Goal: Task Accomplishment & Management: Complete application form

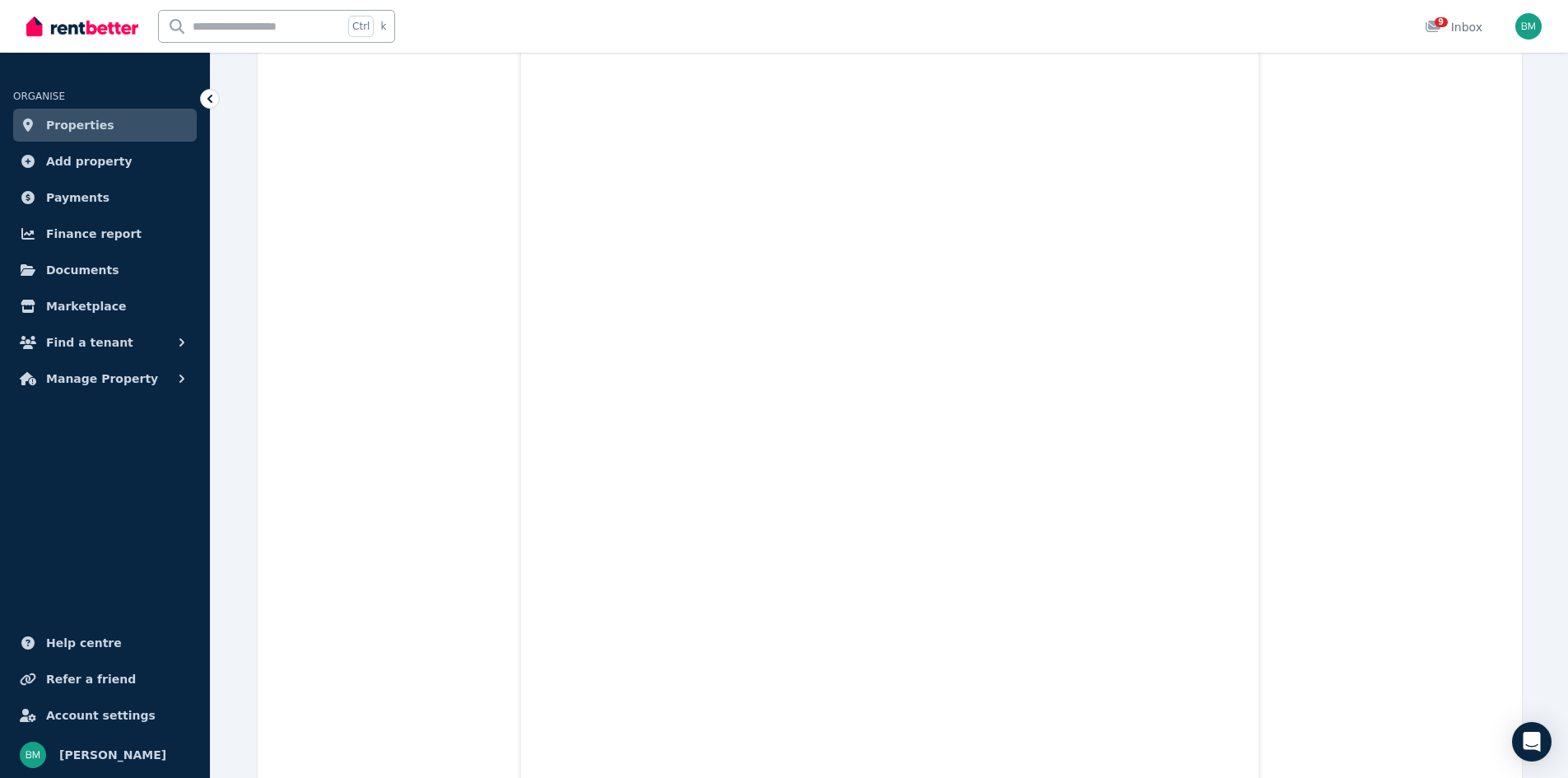
scroll to position [867, 0]
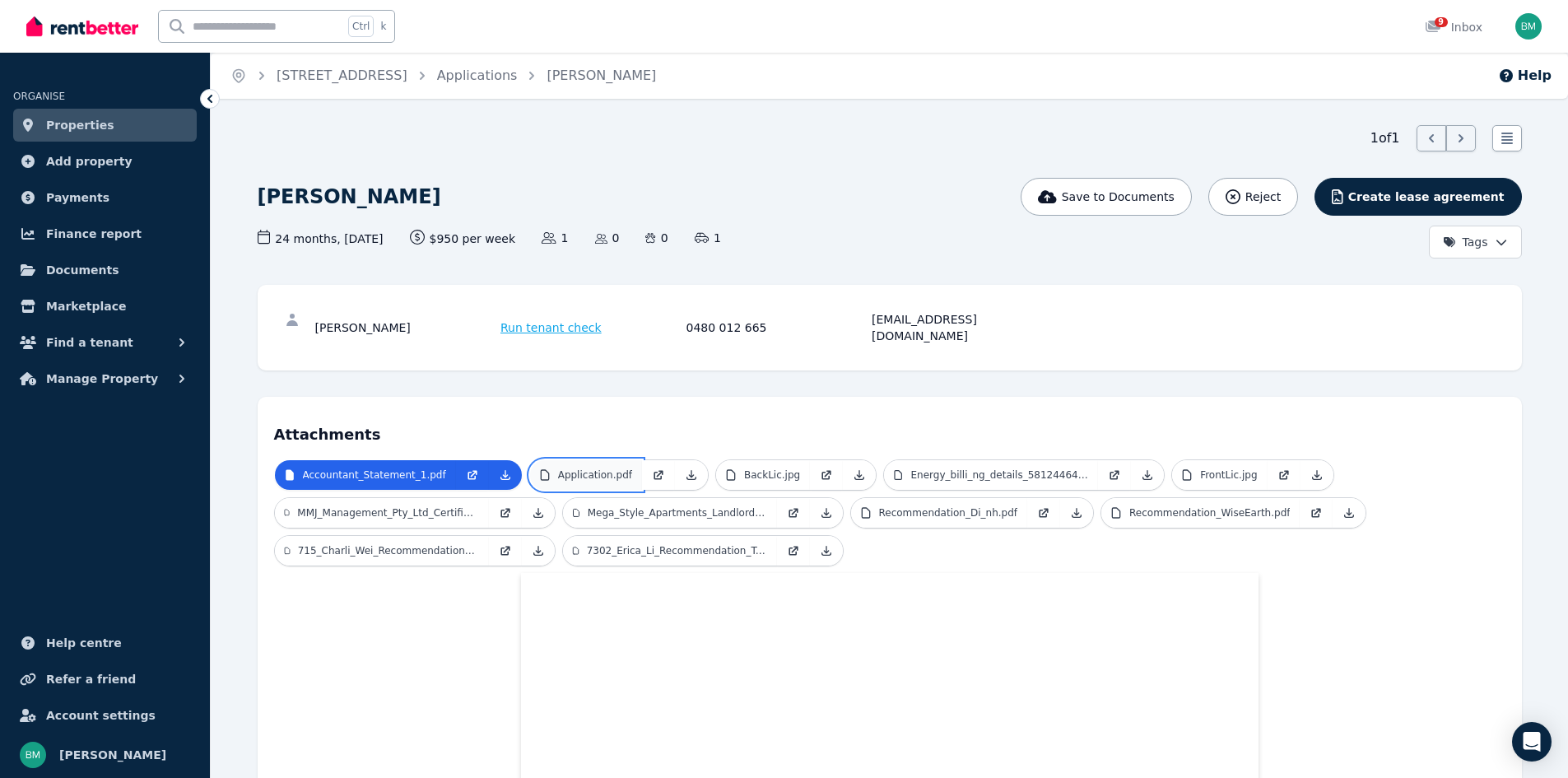
click at [594, 468] on p "Application.pdf" at bounding box center [595, 474] width 74 height 13
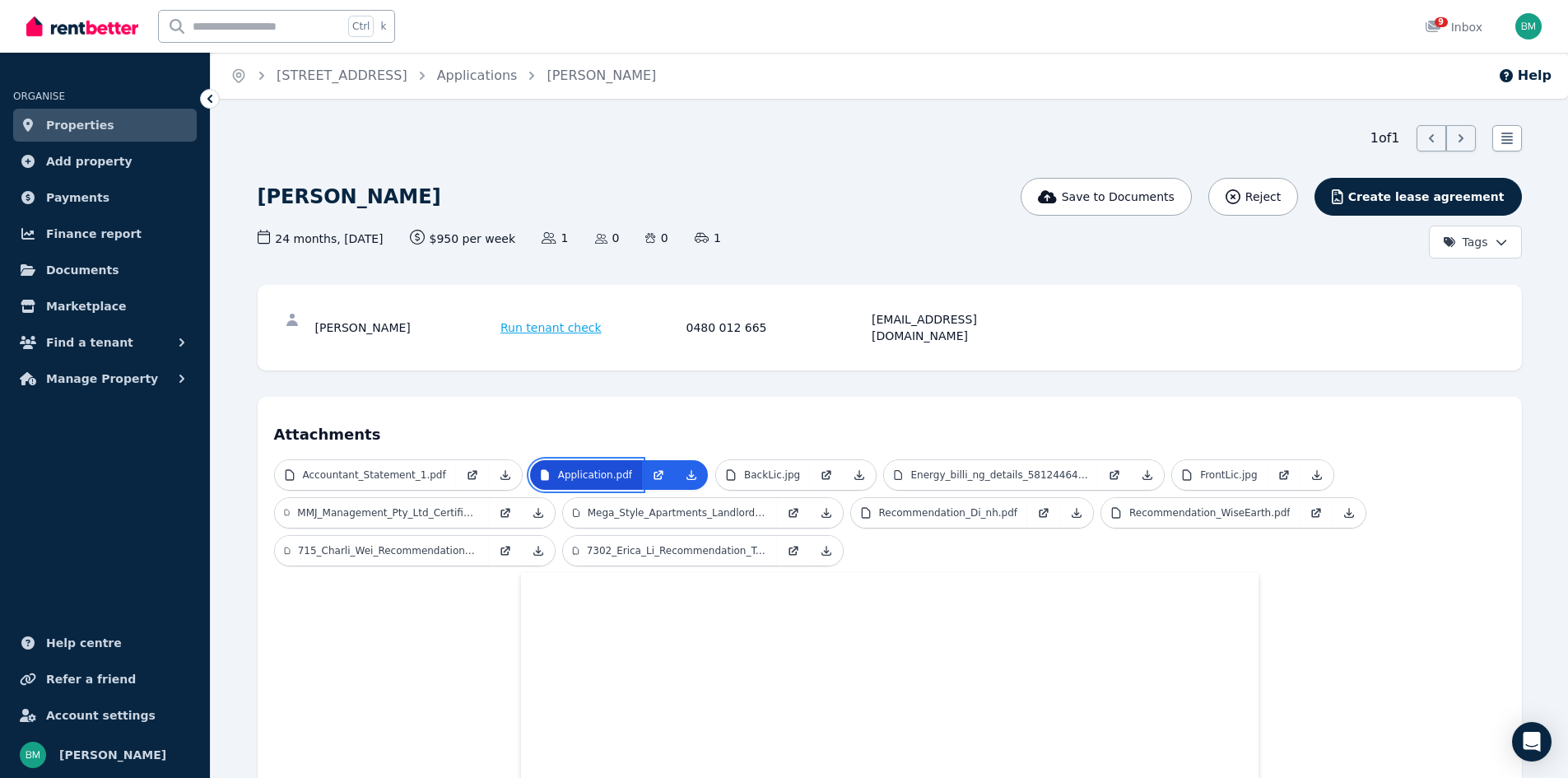
click at [594, 468] on p "Application.pdf" at bounding box center [595, 474] width 74 height 13
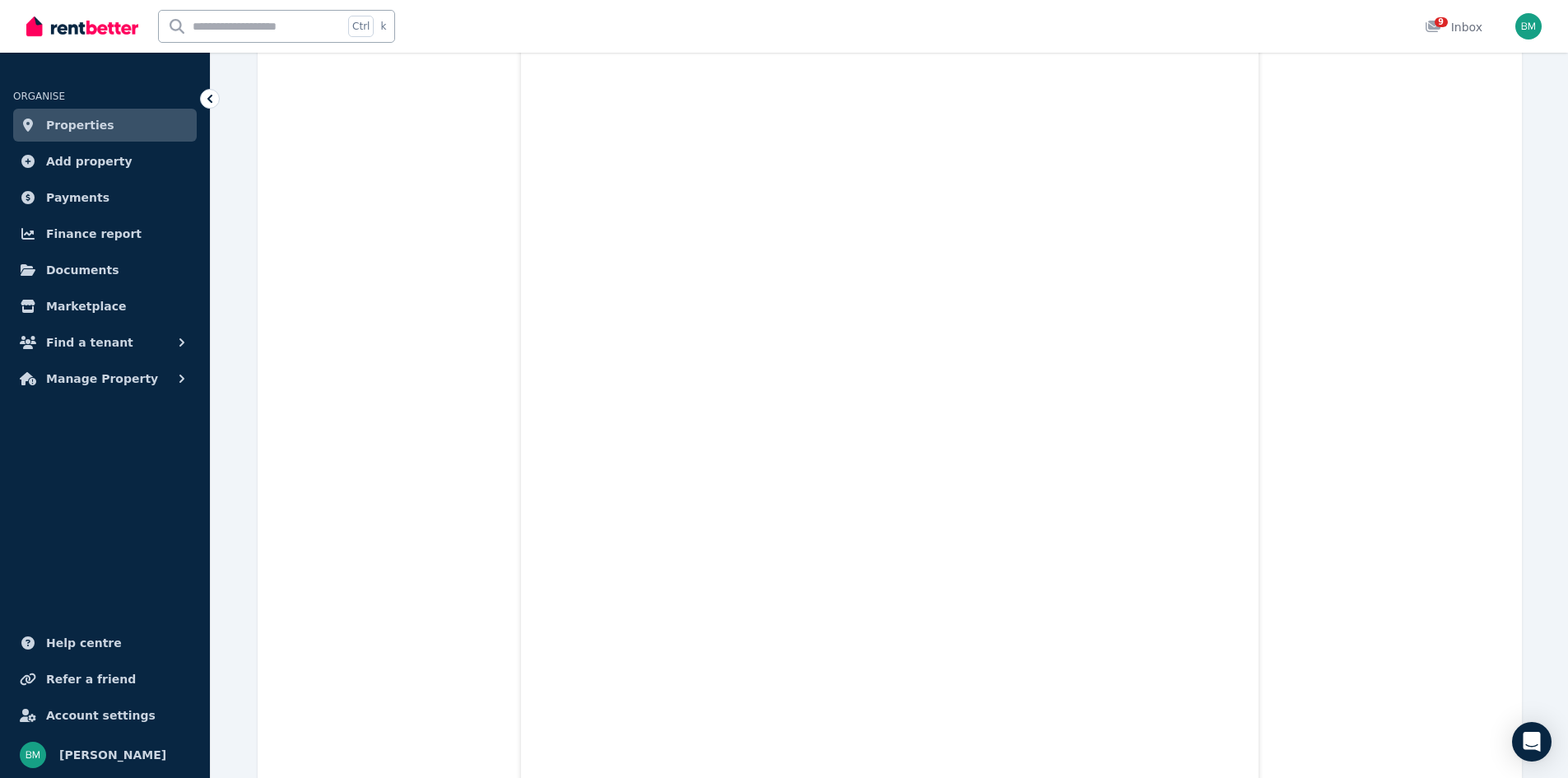
scroll to position [3988, 0]
drag, startPoint x: 1565, startPoint y: 343, endPoint x: 1564, endPoint y: 181, distance: 162.0
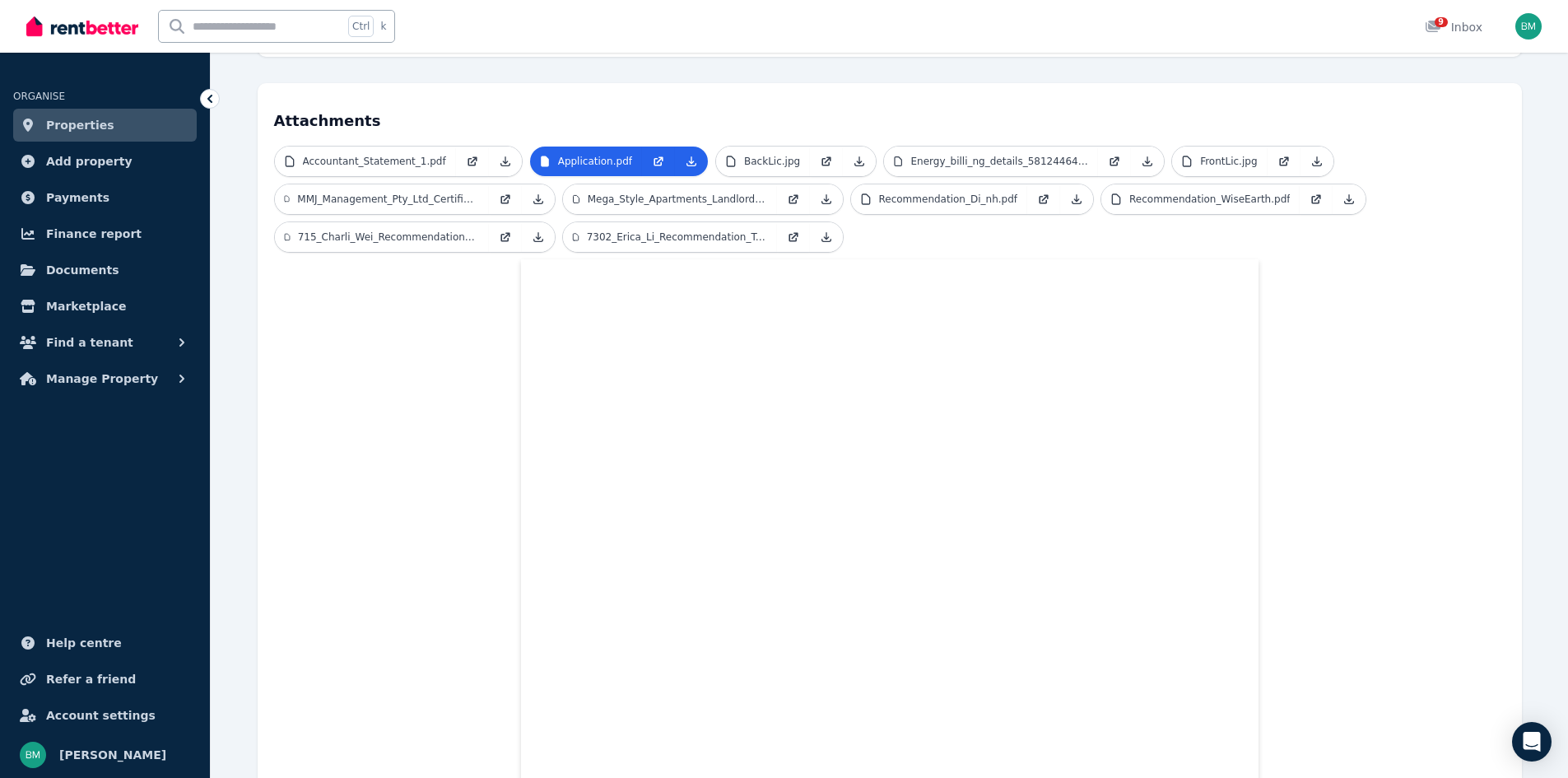
scroll to position [303, 0]
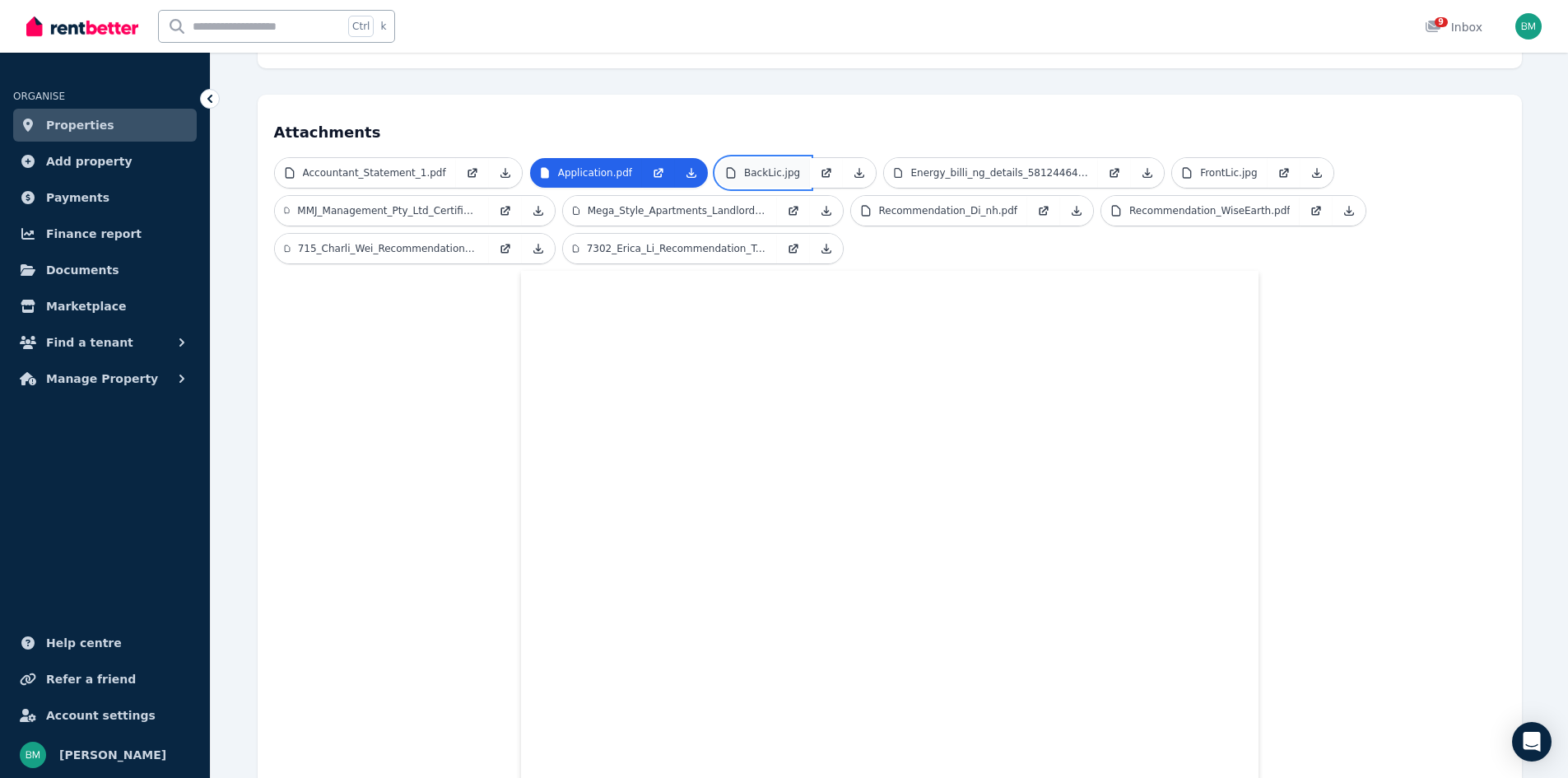
click at [773, 163] on link "BackLic.jpg" at bounding box center [764, 173] width 94 height 30
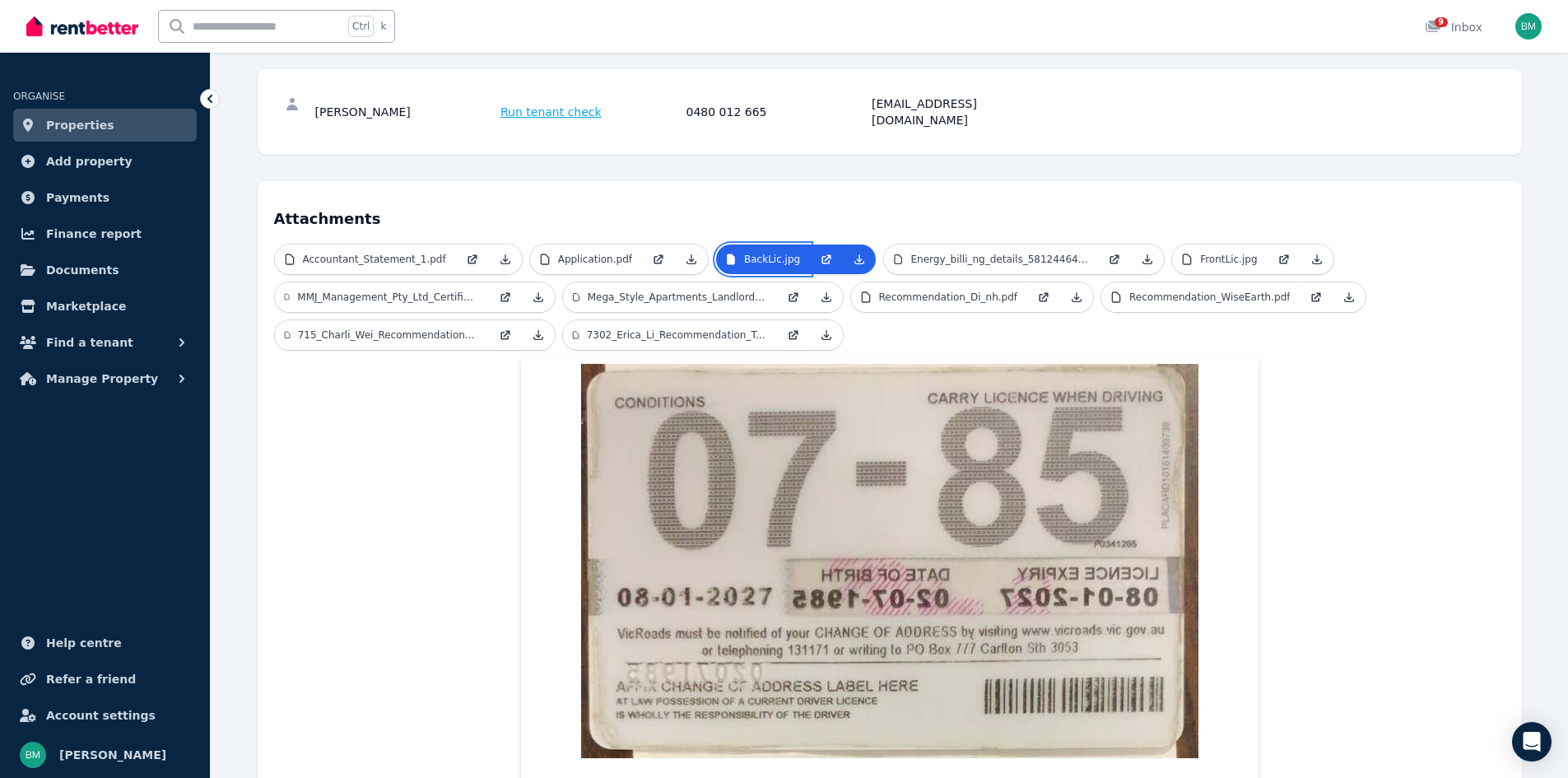
scroll to position [211, 0]
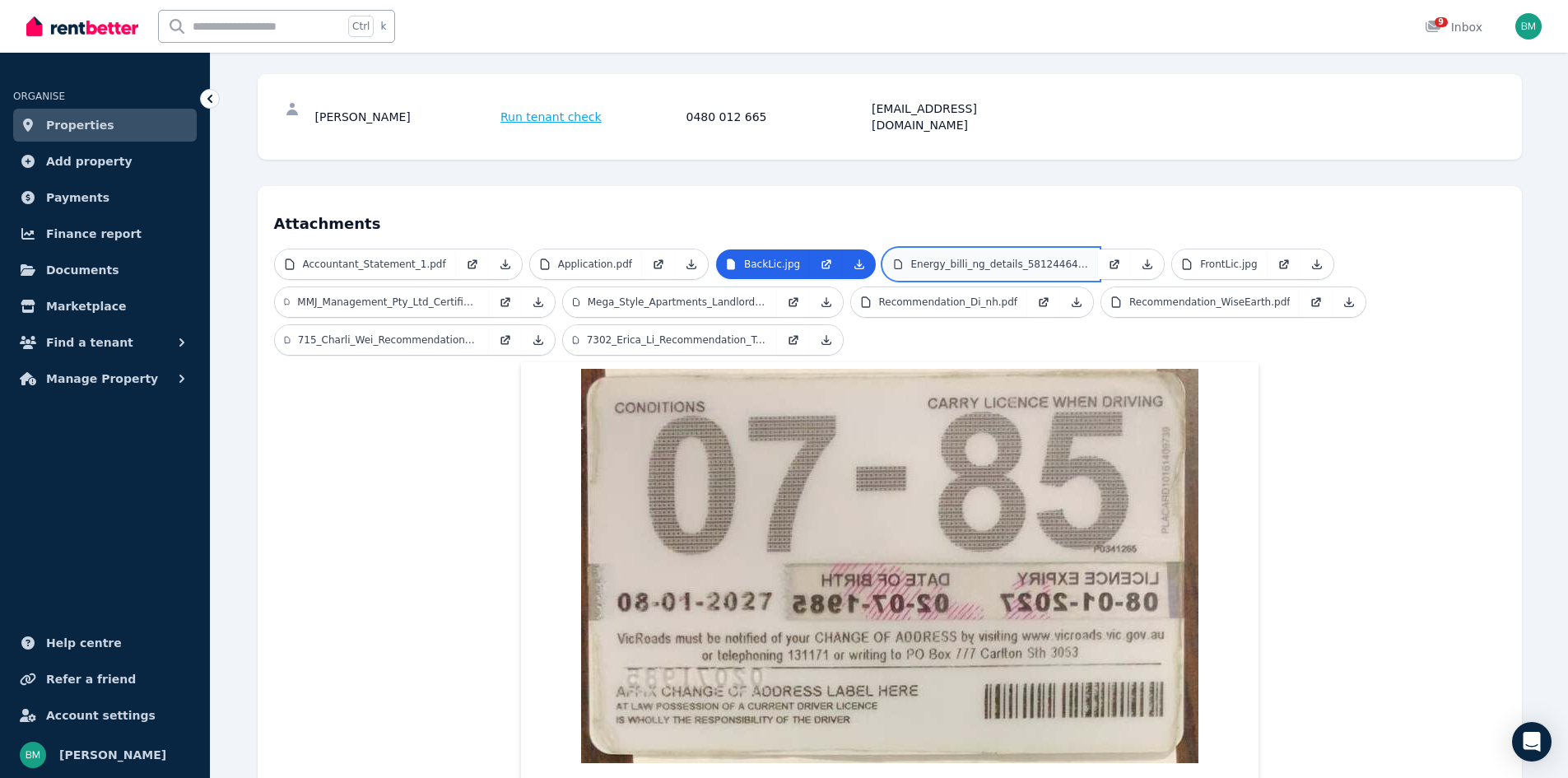
click at [997, 258] on link "Energy_billi_ng_details_58124464_2.pdf" at bounding box center [991, 265] width 214 height 30
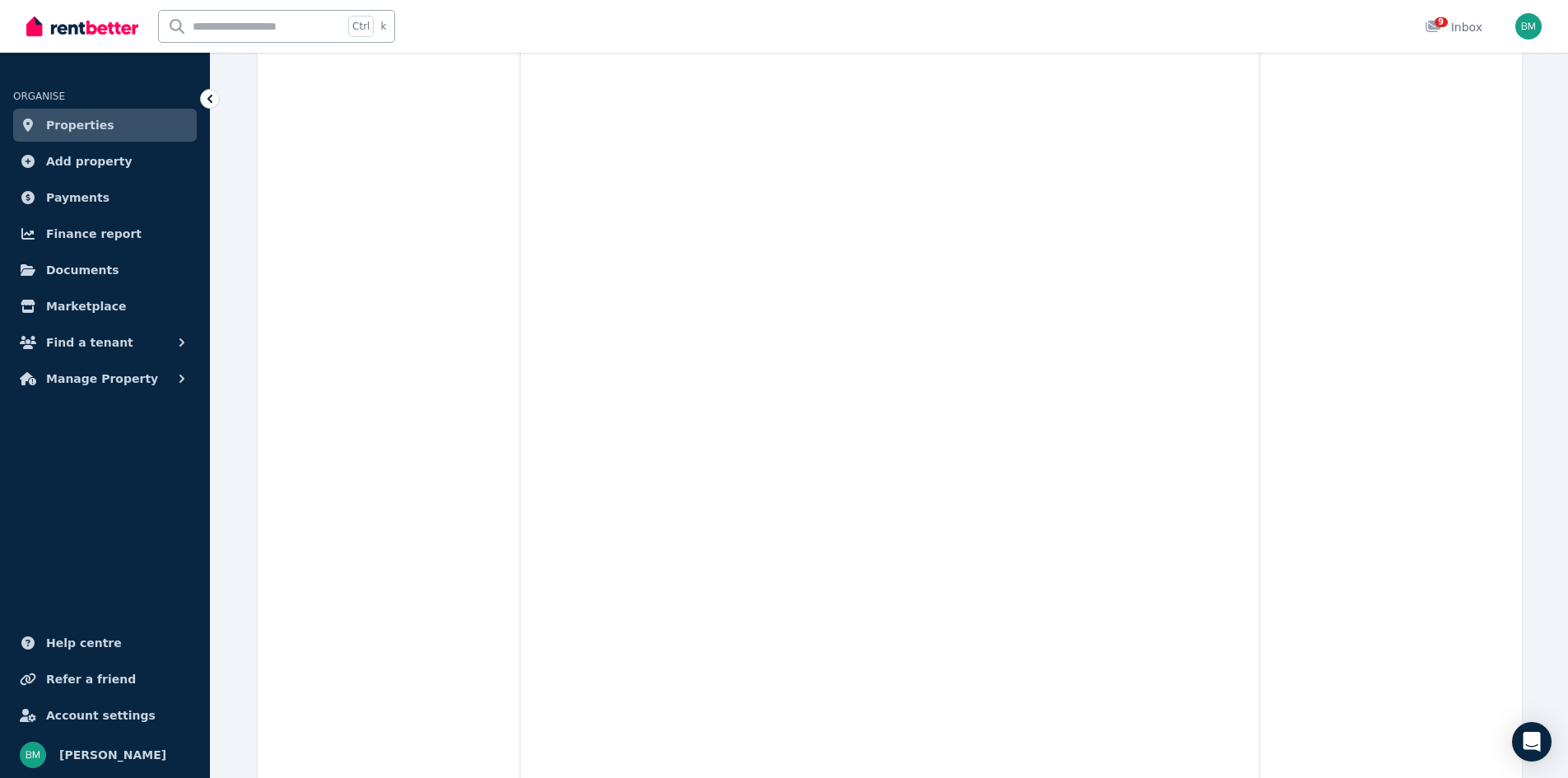
scroll to position [0, 0]
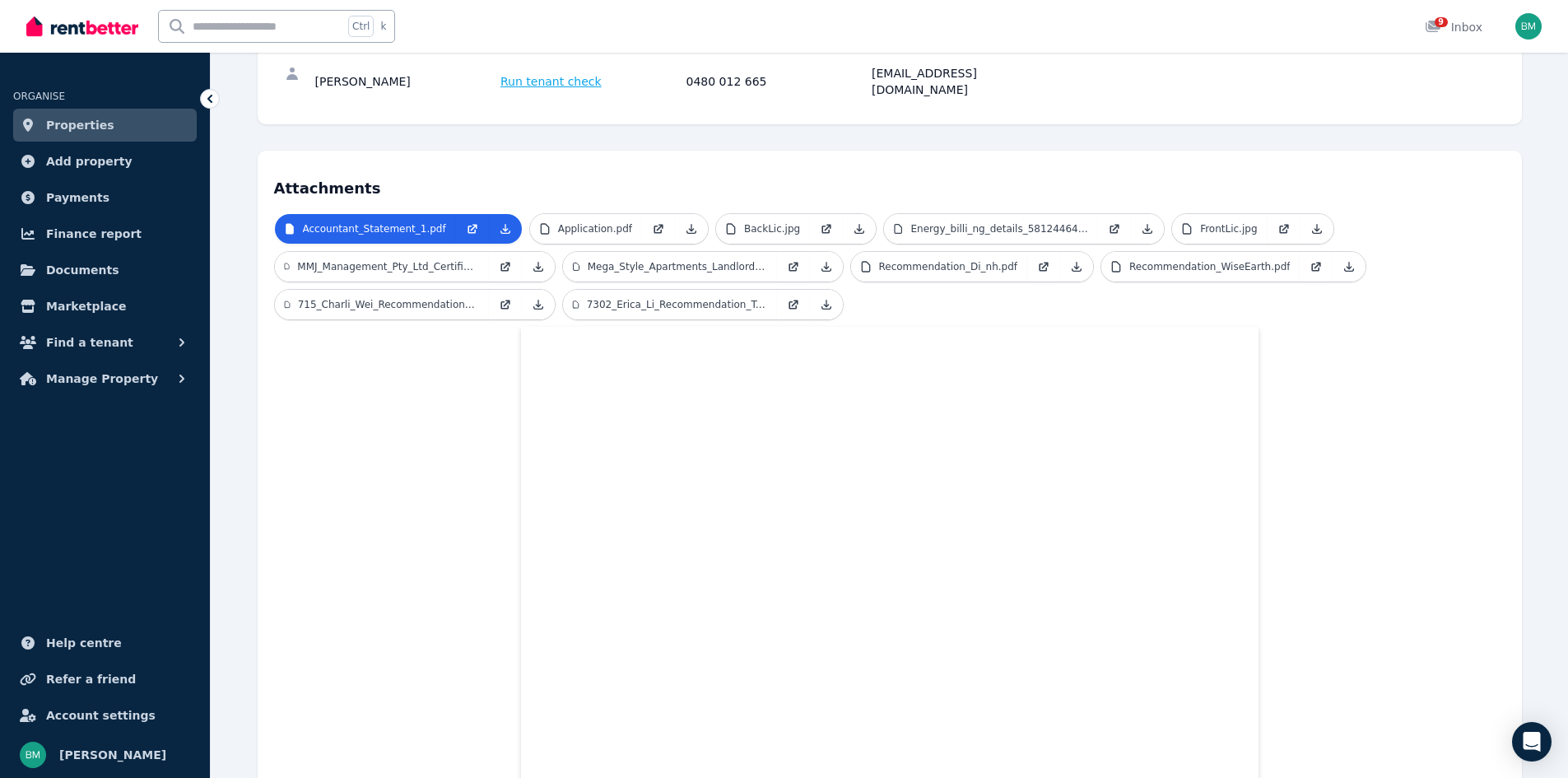
scroll to position [245, 0]
click at [426, 262] on p "MMJ_Management_Pty_Ltd_Certificate_of_Registration_2.pdf" at bounding box center [387, 268] width 181 height 13
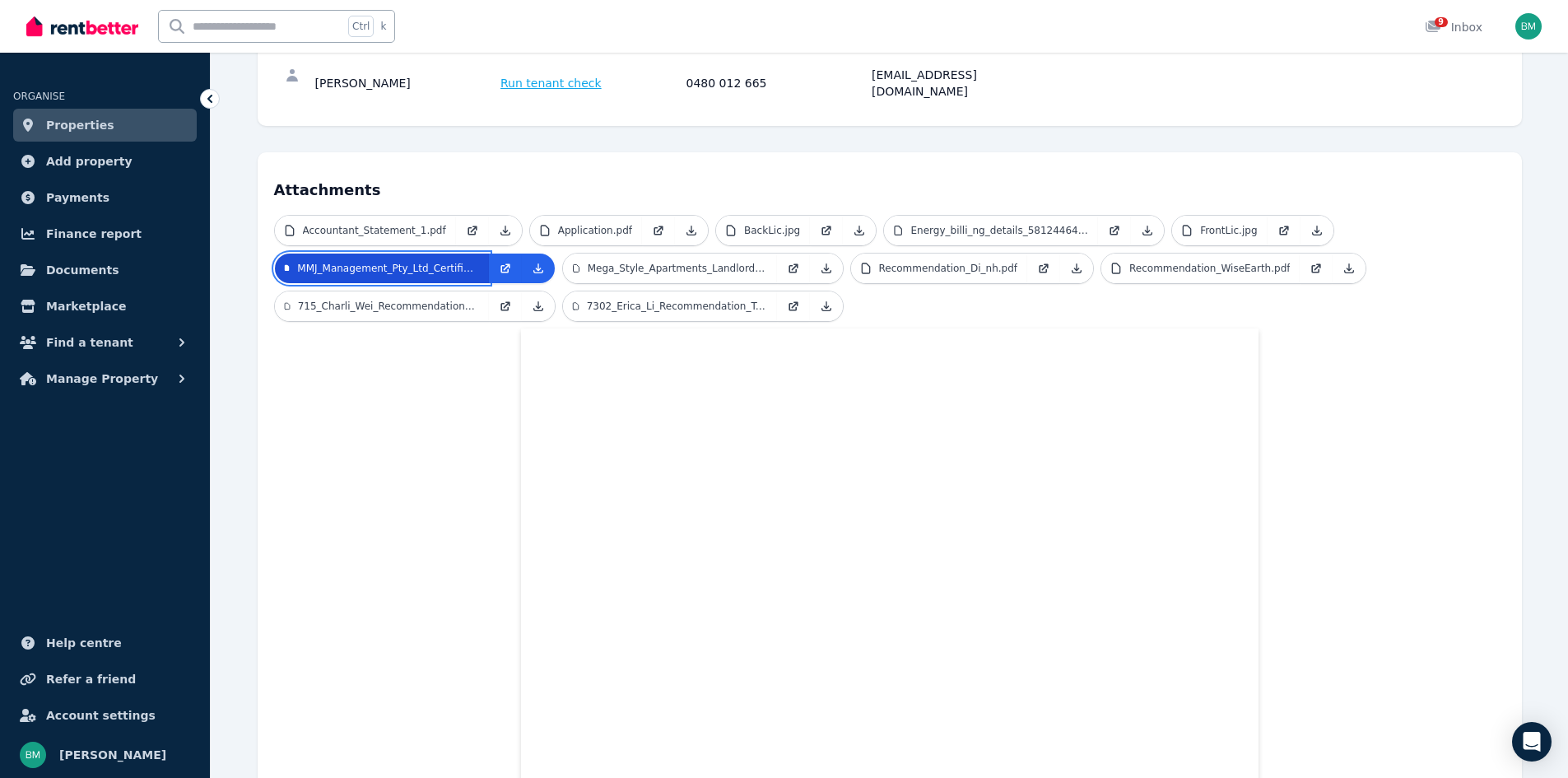
click at [426, 262] on p "MMJ_Management_Pty_Ltd_Certificate_of_Registration_2.pdf" at bounding box center [387, 268] width 181 height 13
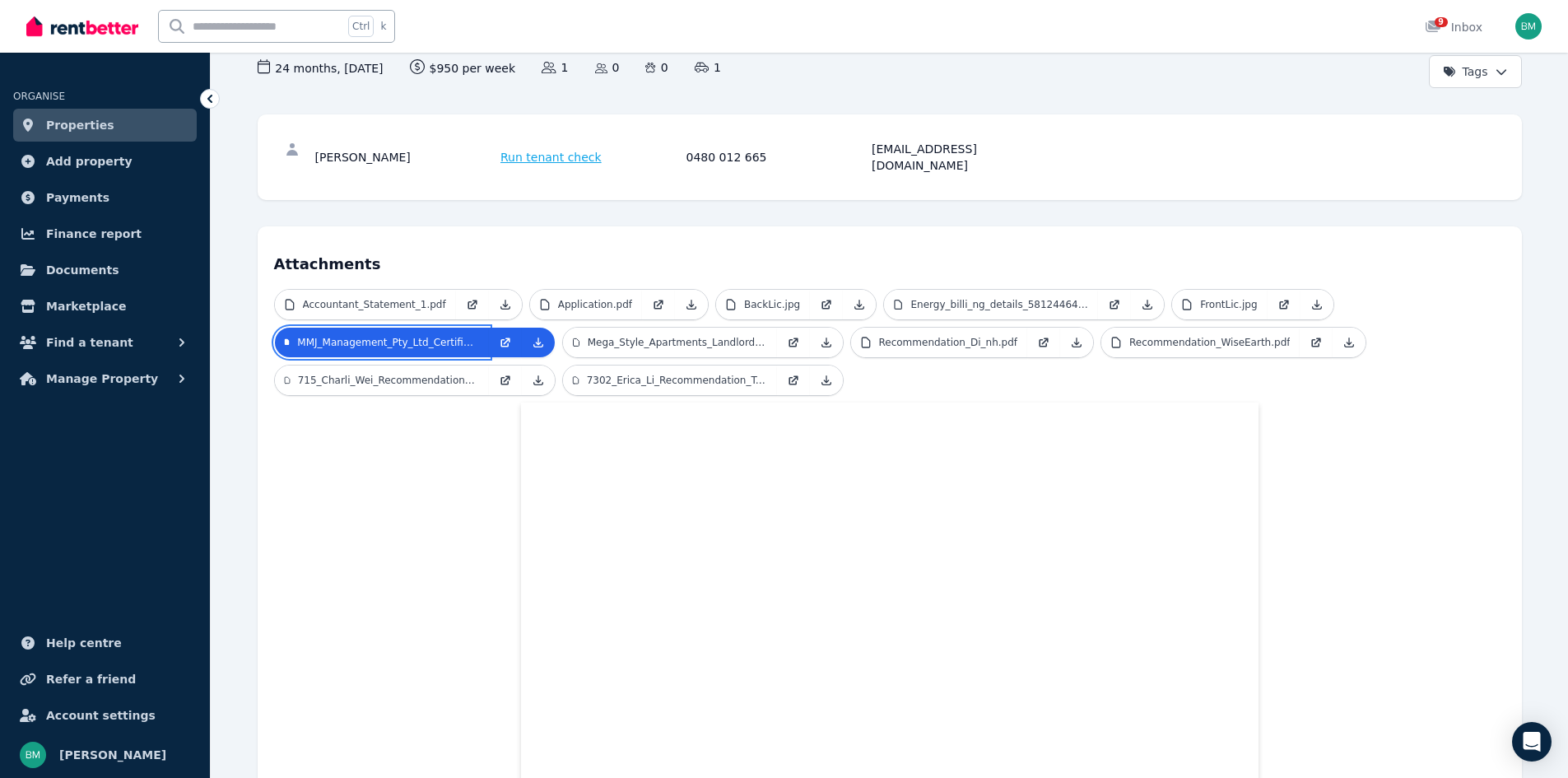
scroll to position [153, 0]
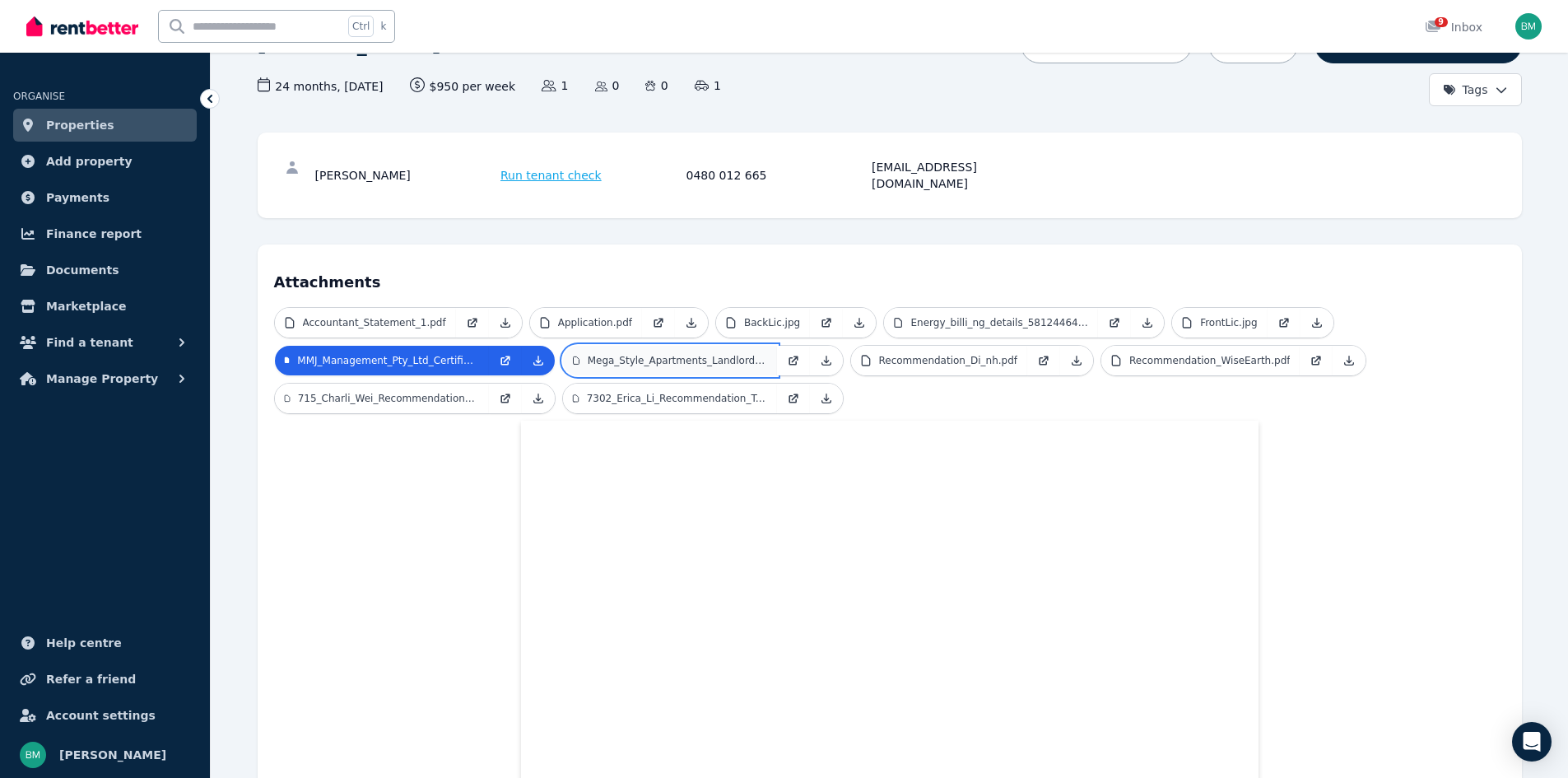
click at [718, 357] on link "Mega_Style_Apartments_Landlord_Brochure.pdf" at bounding box center [670, 361] width 214 height 30
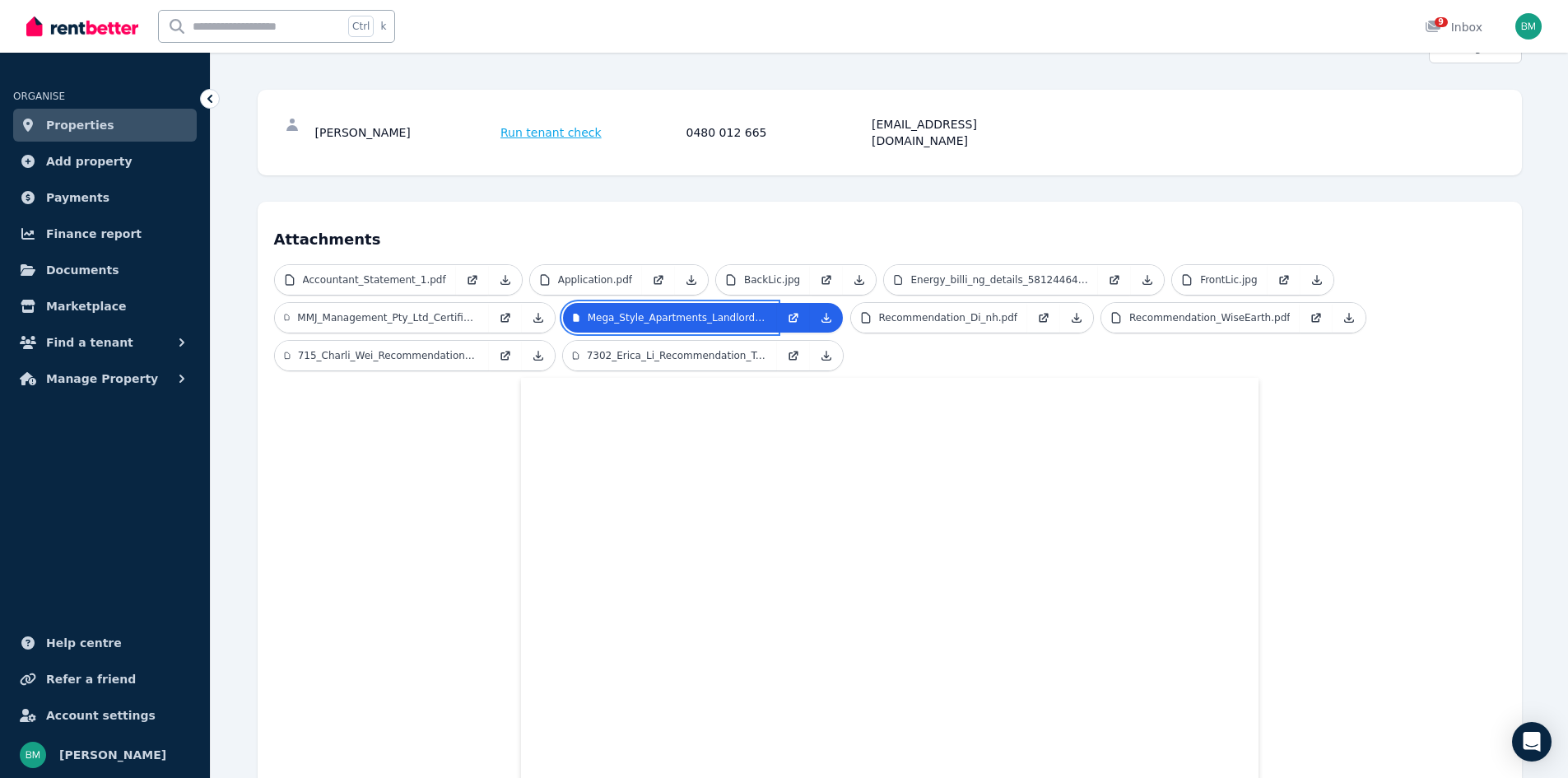
scroll to position [0, 0]
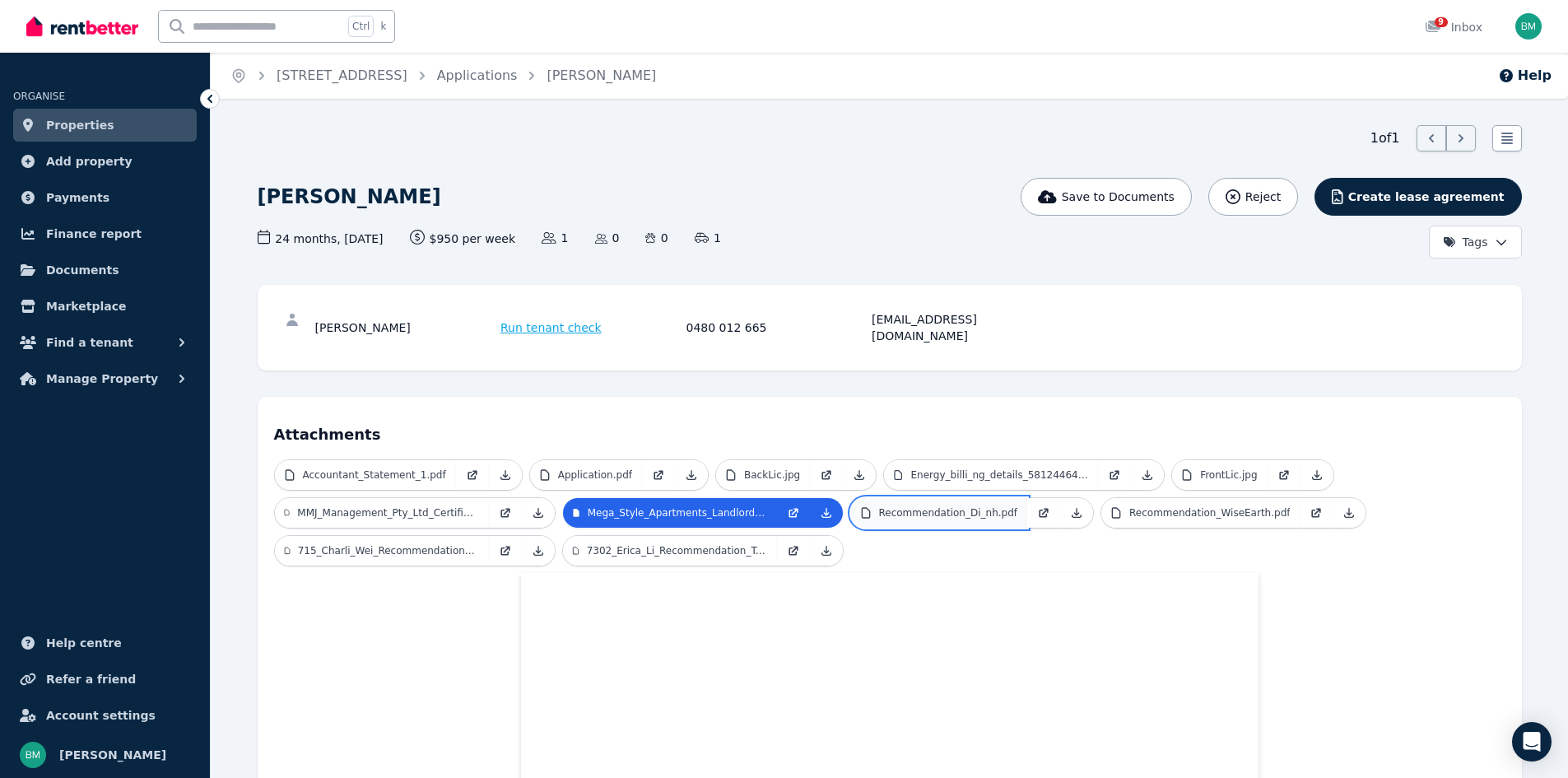
click at [928, 506] on p "Recommendation_Di_nh.pdf" at bounding box center [948, 512] width 139 height 13
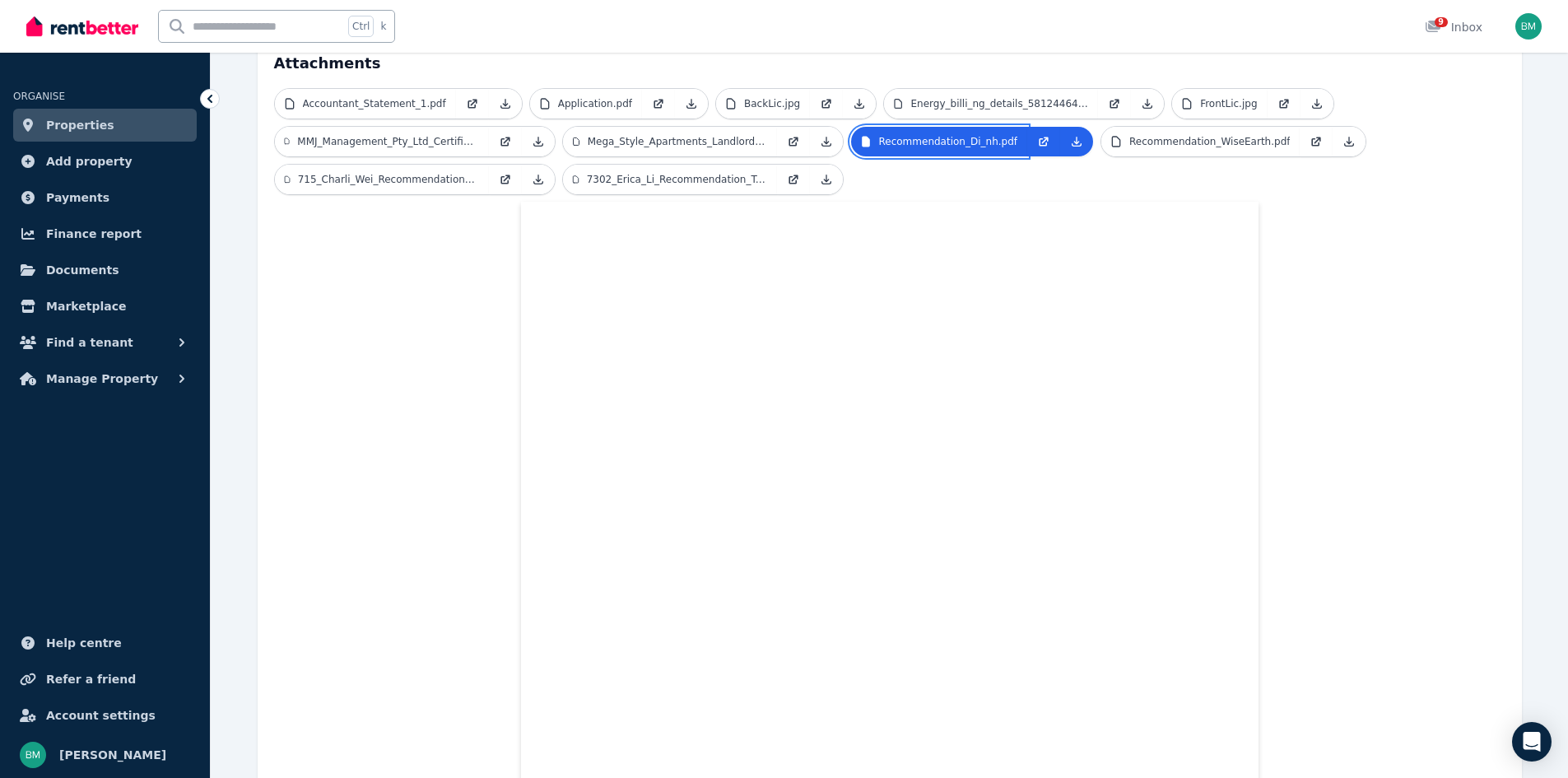
scroll to position [387, 0]
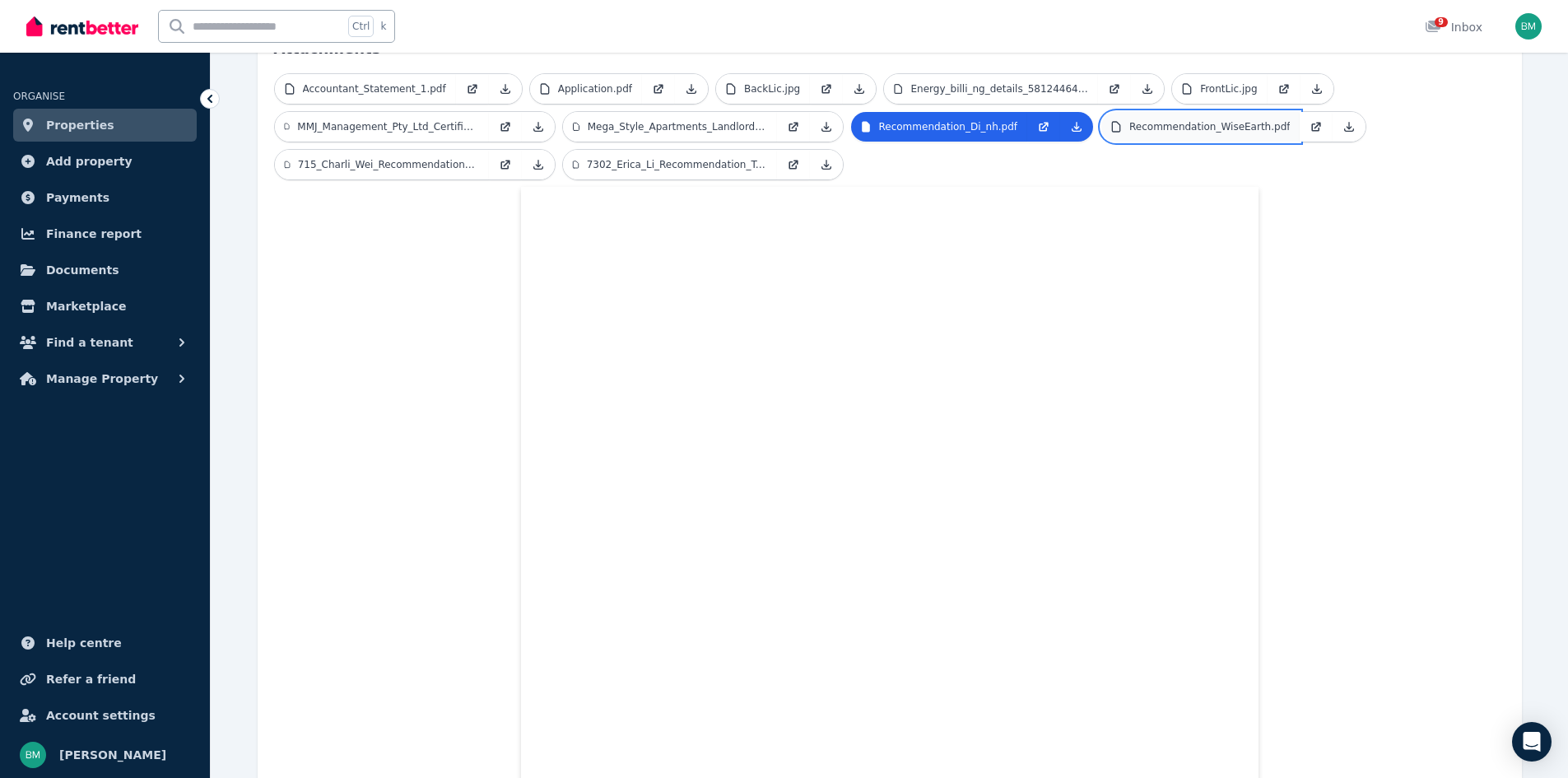
click at [1208, 120] on p "Recommendation_WiseEarth.pdf" at bounding box center [1210, 126] width 161 height 13
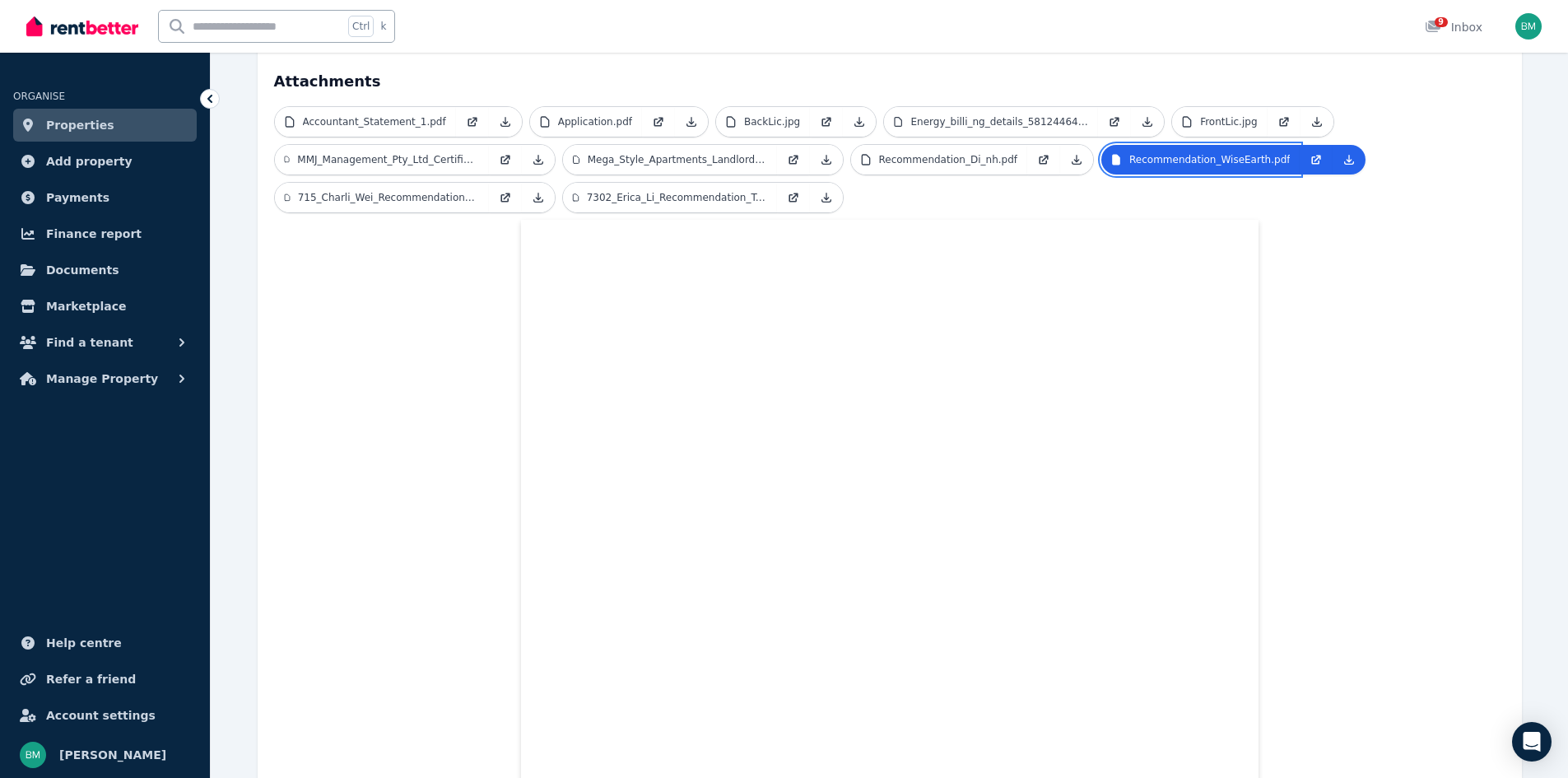
scroll to position [351, 0]
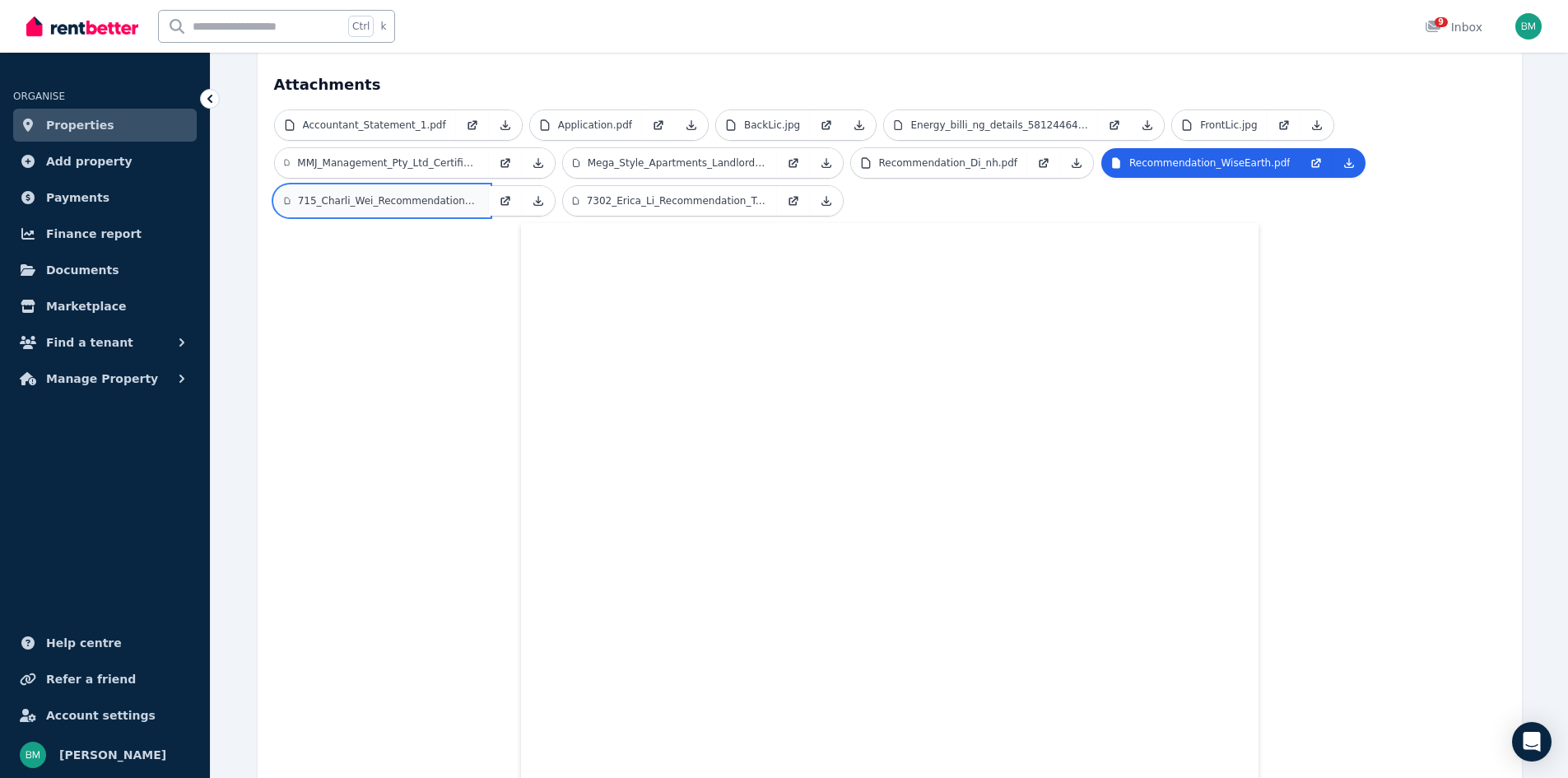
click at [420, 195] on p "715_Charli_Wei_Recommendation_TopHomeRealty.pdf.pdf" at bounding box center [388, 201] width 181 height 13
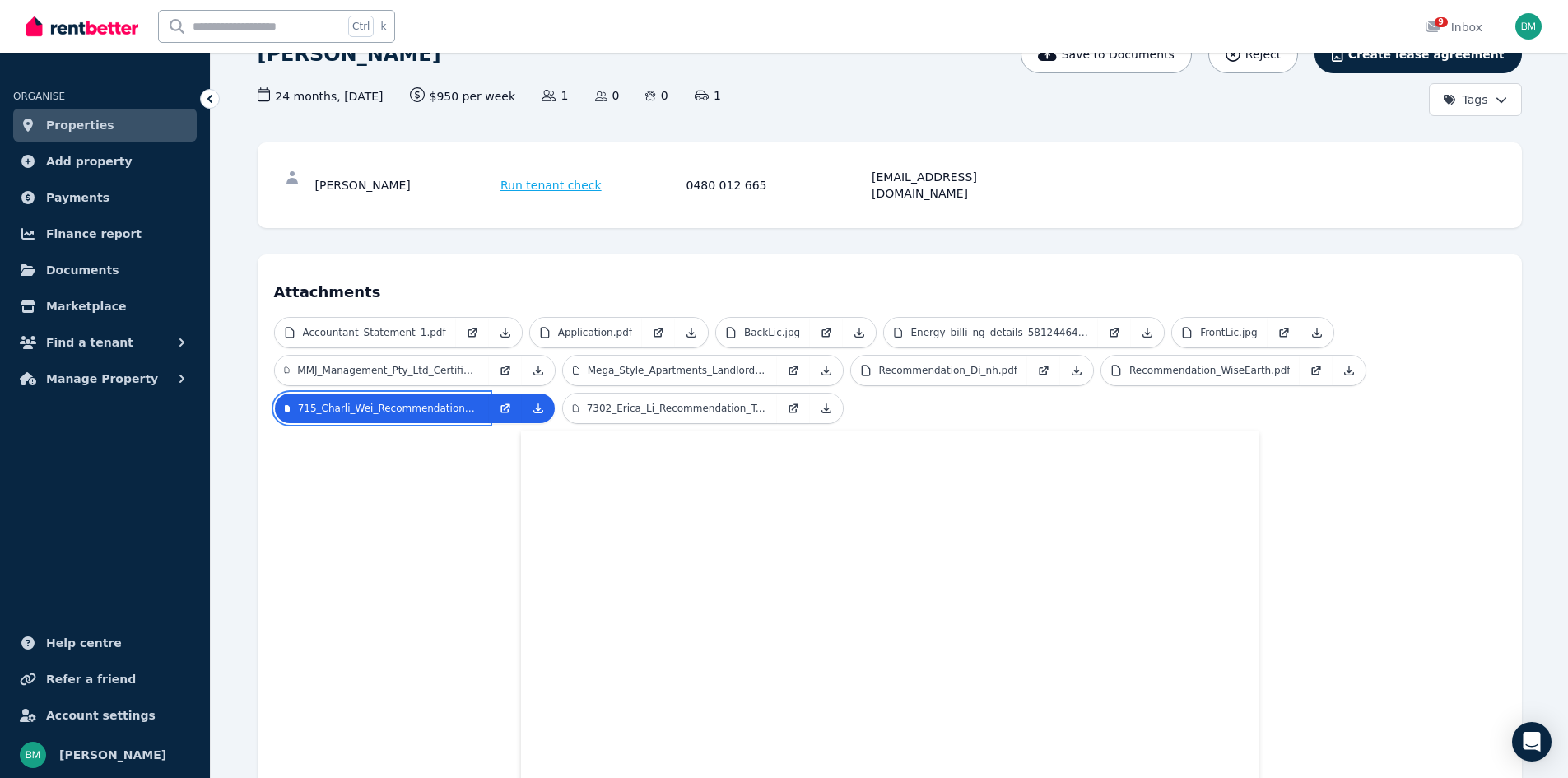
scroll to position [32, 0]
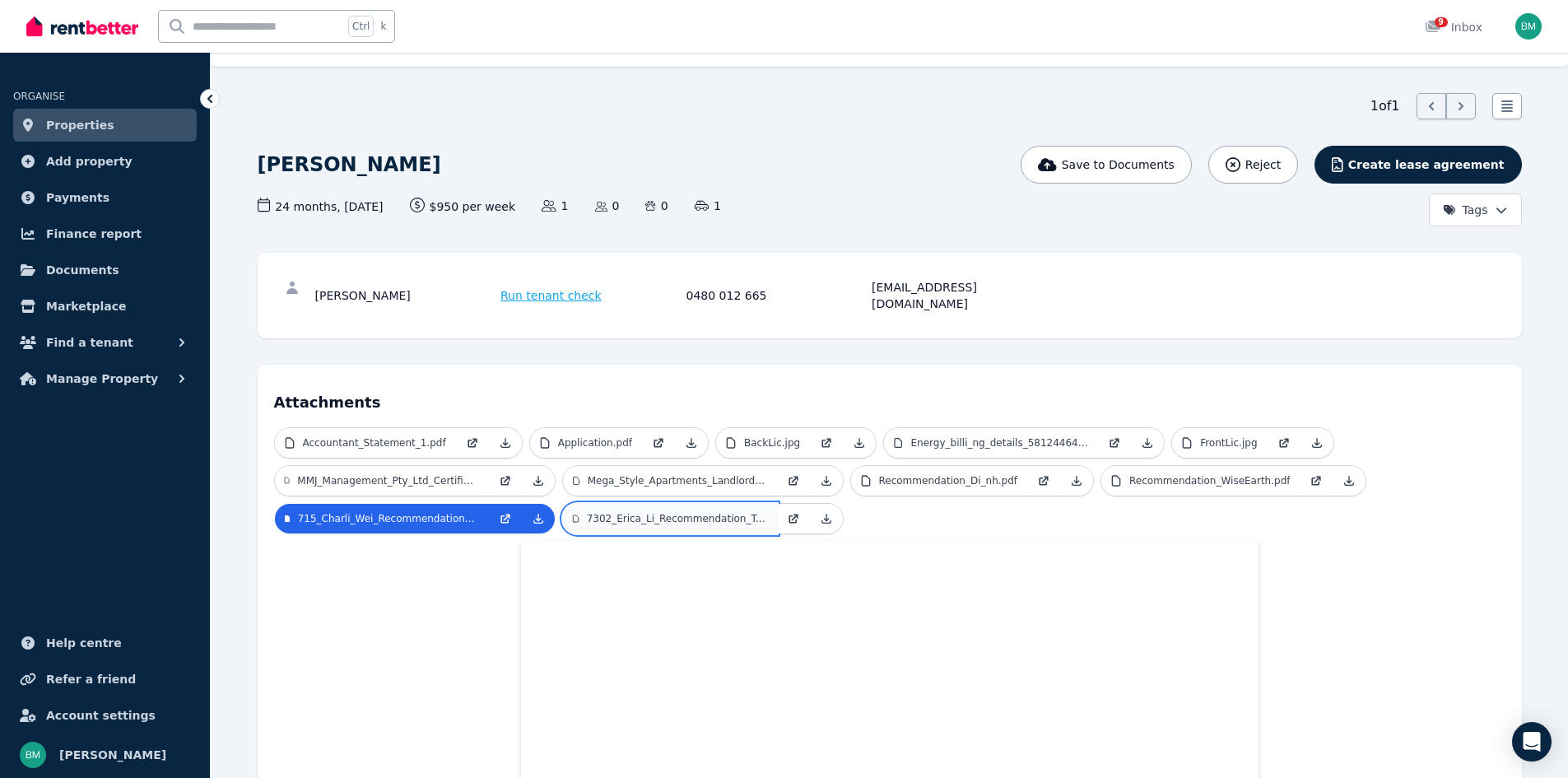
click at [692, 512] on p "7302_Erica_Li_Recommendation_TopHomeRealty.pdf" at bounding box center [677, 518] width 181 height 13
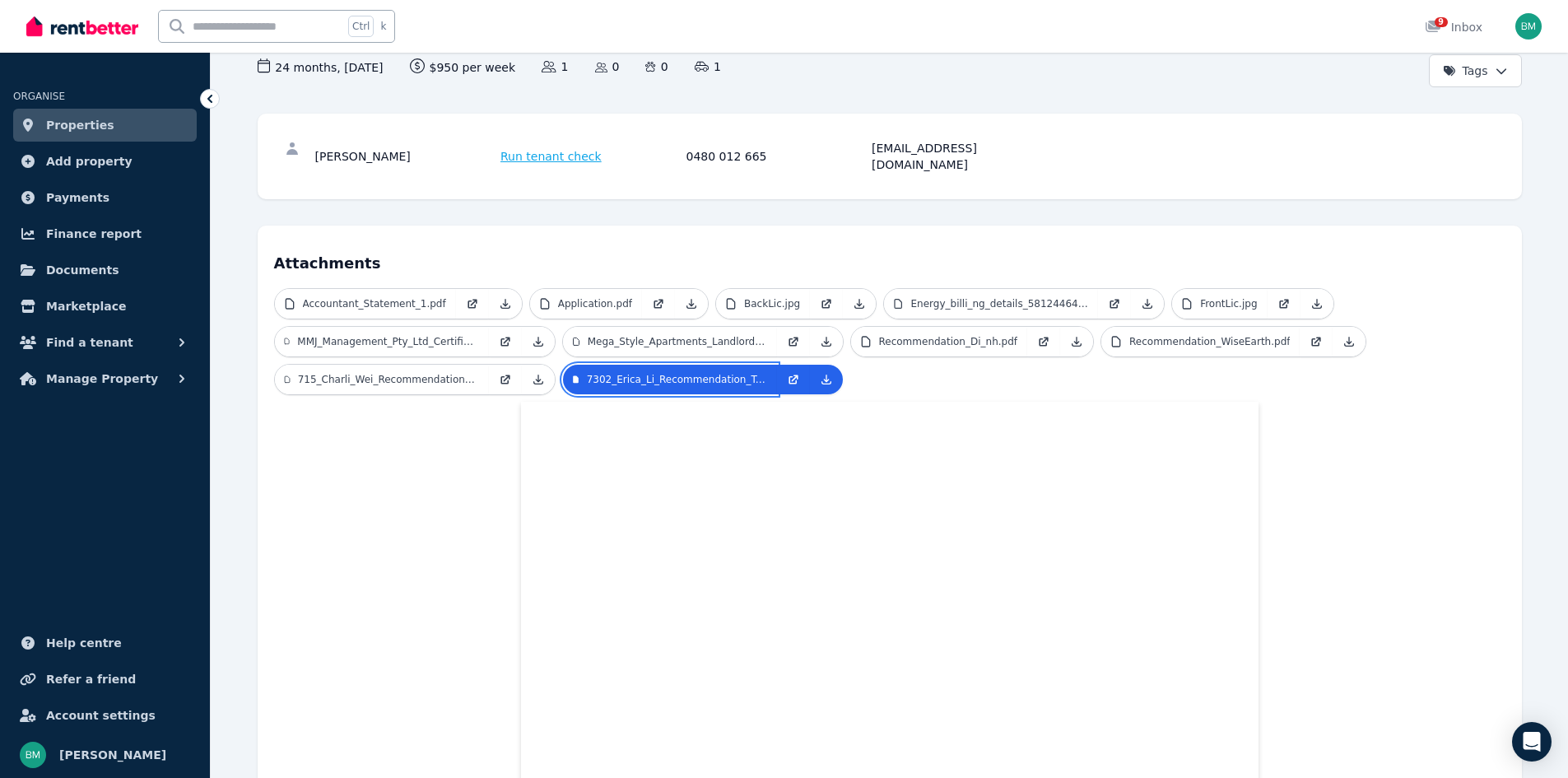
scroll to position [175, 0]
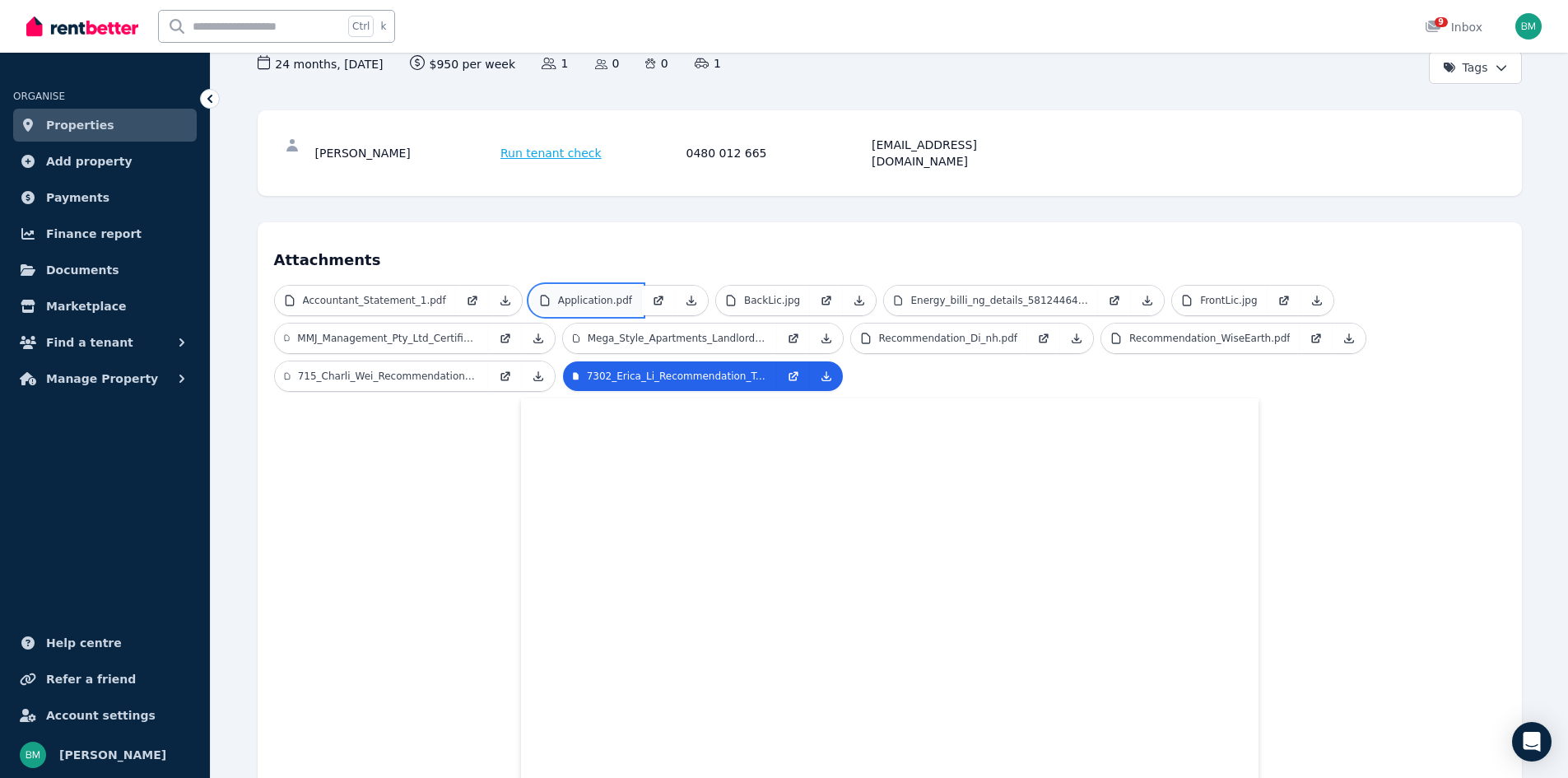
click at [597, 294] on p "Application.pdf" at bounding box center [595, 300] width 74 height 13
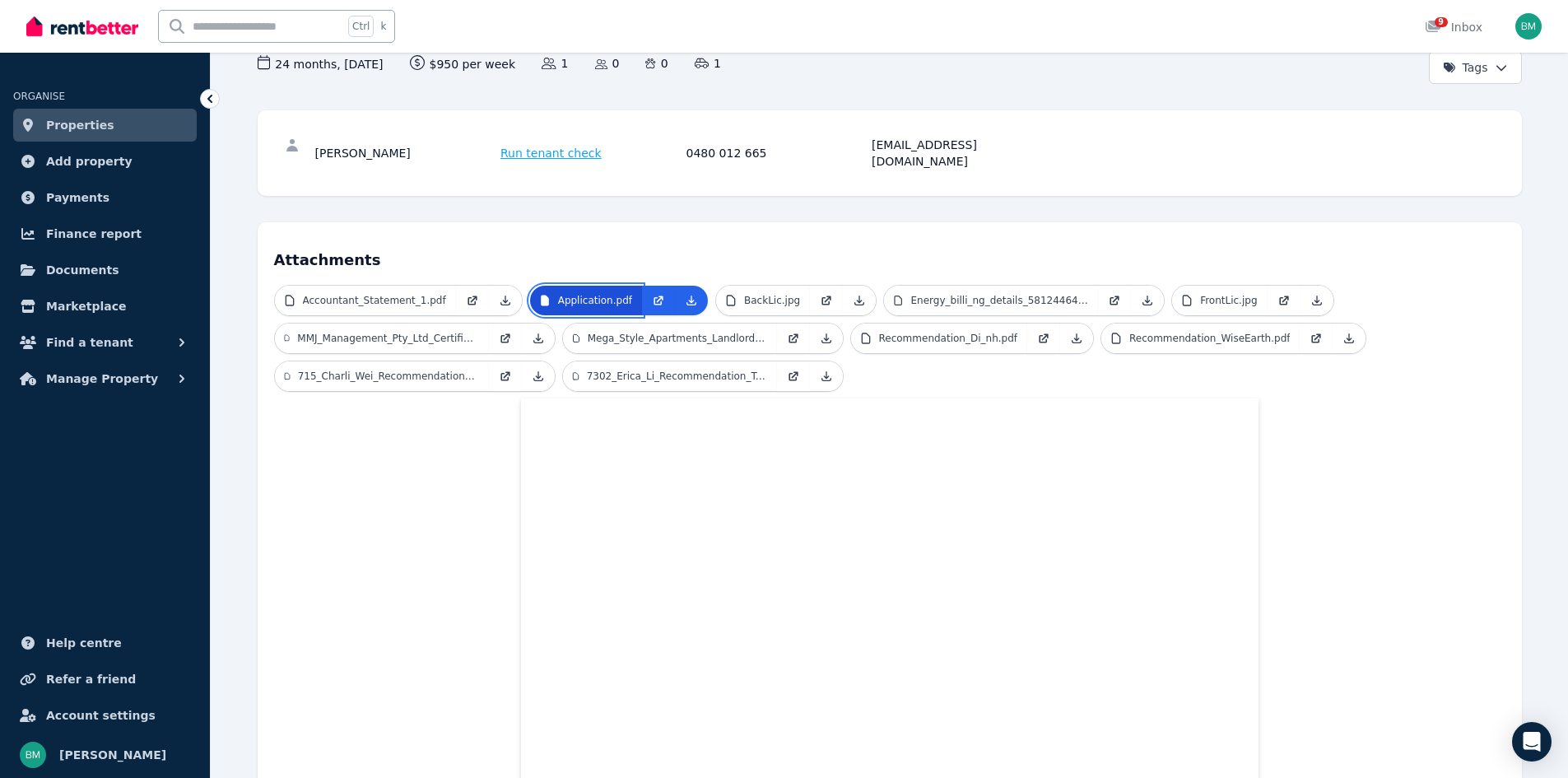
click at [597, 294] on p "Application.pdf" at bounding box center [595, 300] width 74 height 13
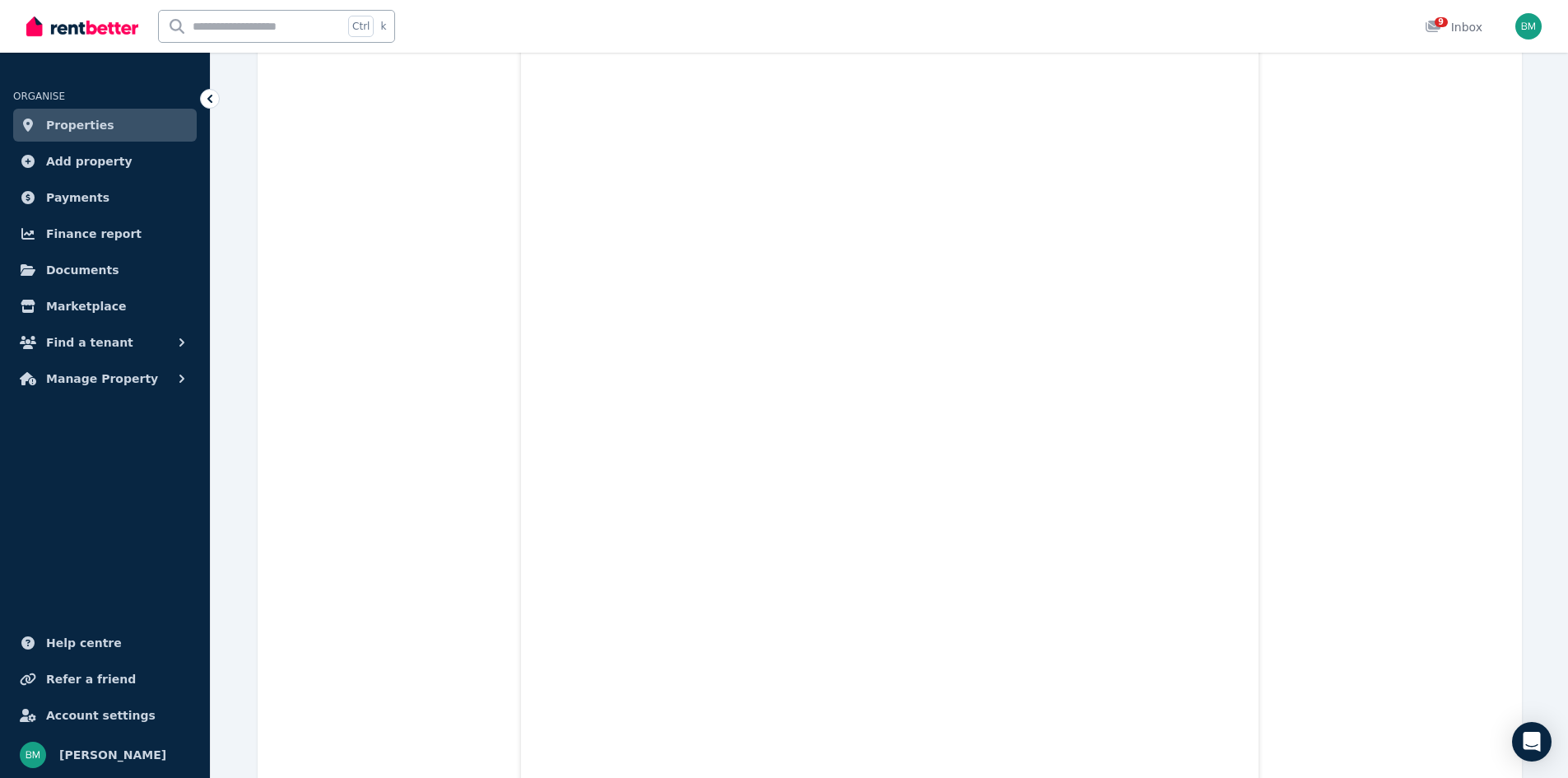
scroll to position [1456, 0]
drag, startPoint x: 1558, startPoint y: 142, endPoint x: 1578, endPoint y: 129, distance: 23.9
